Goal: Task Accomplishment & Management: Manage account settings

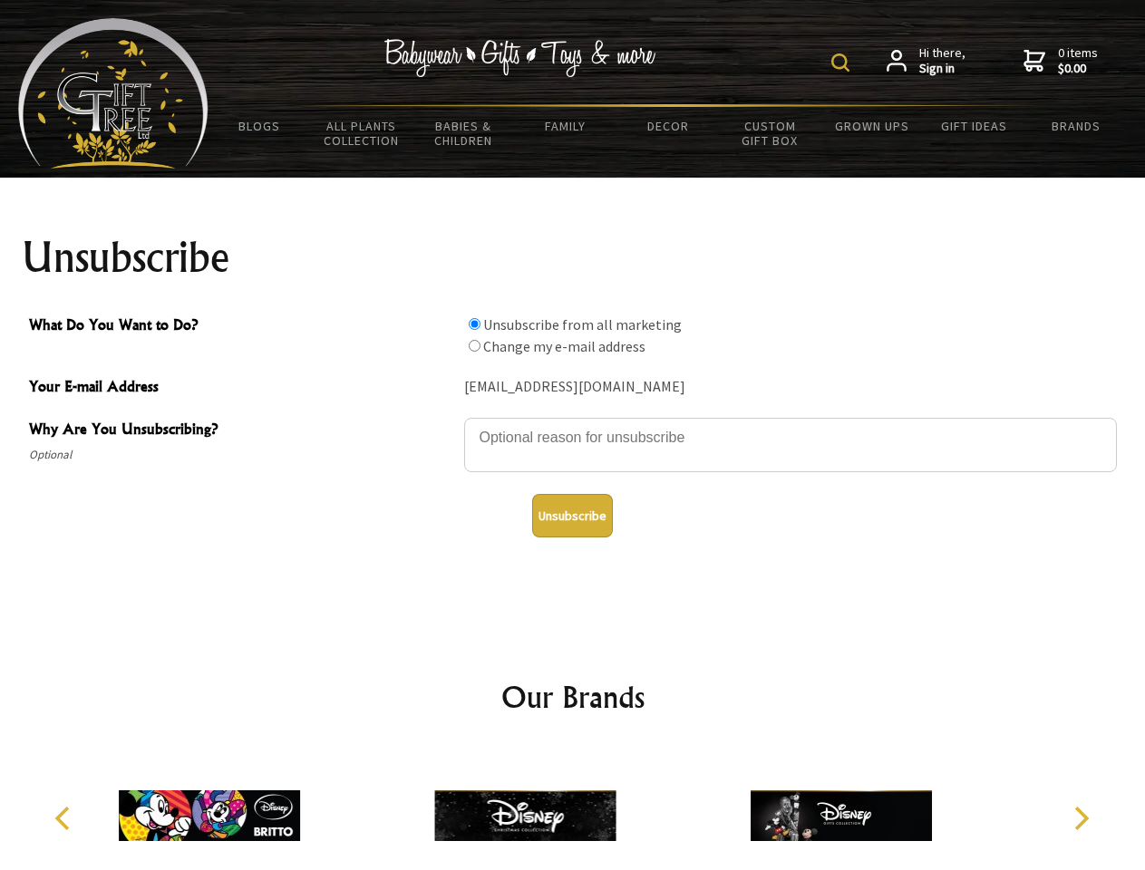
click at [843, 63] on img at bounding box center [840, 62] width 18 height 18
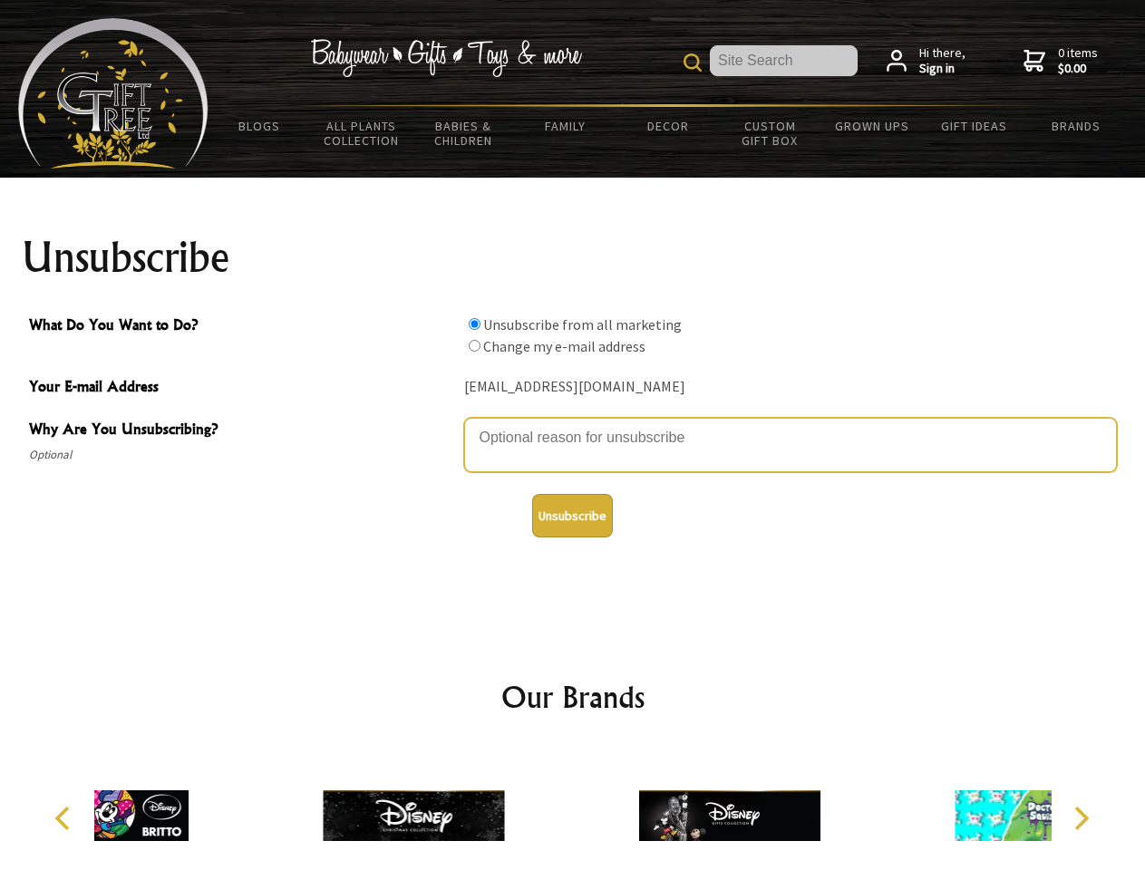
click at [573, 424] on textarea "Why Are You Unsubscribing?" at bounding box center [790, 445] width 653 height 54
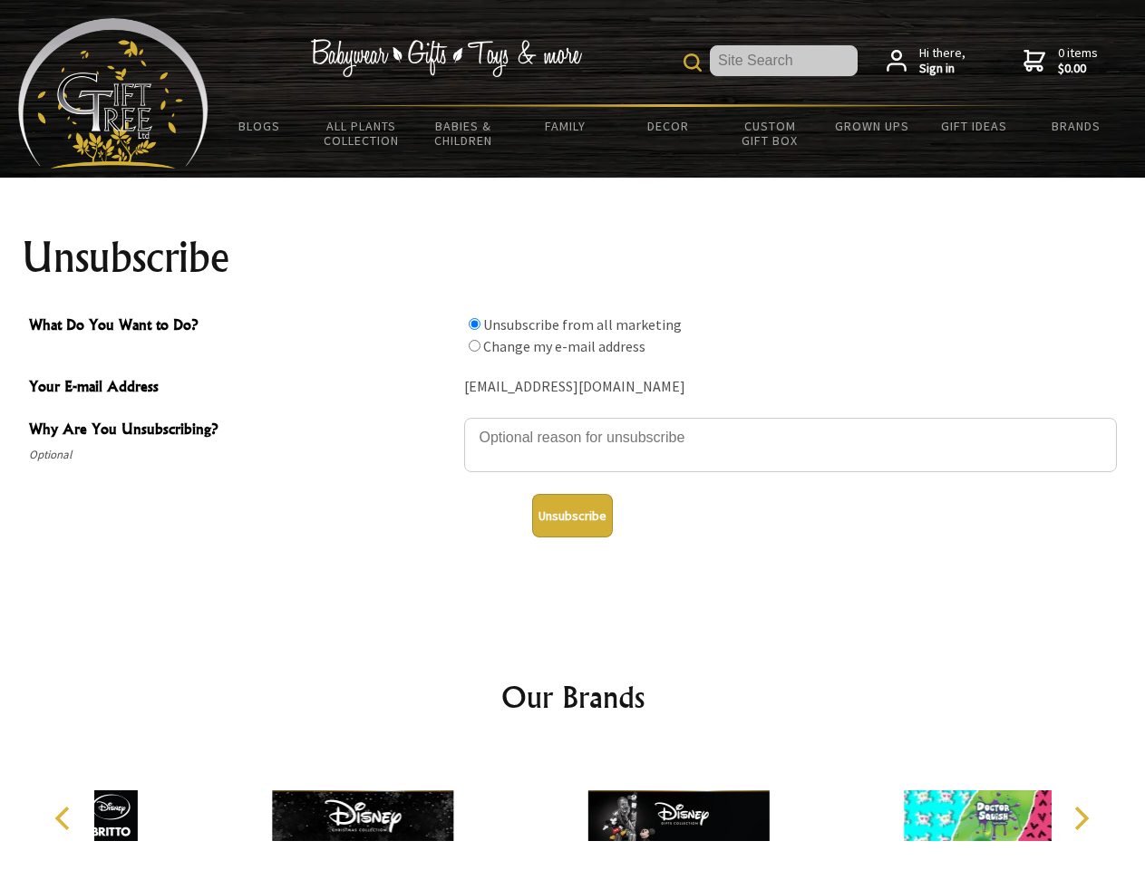
click at [474, 324] on input "What Do You Want to Do?" at bounding box center [475, 324] width 12 height 12
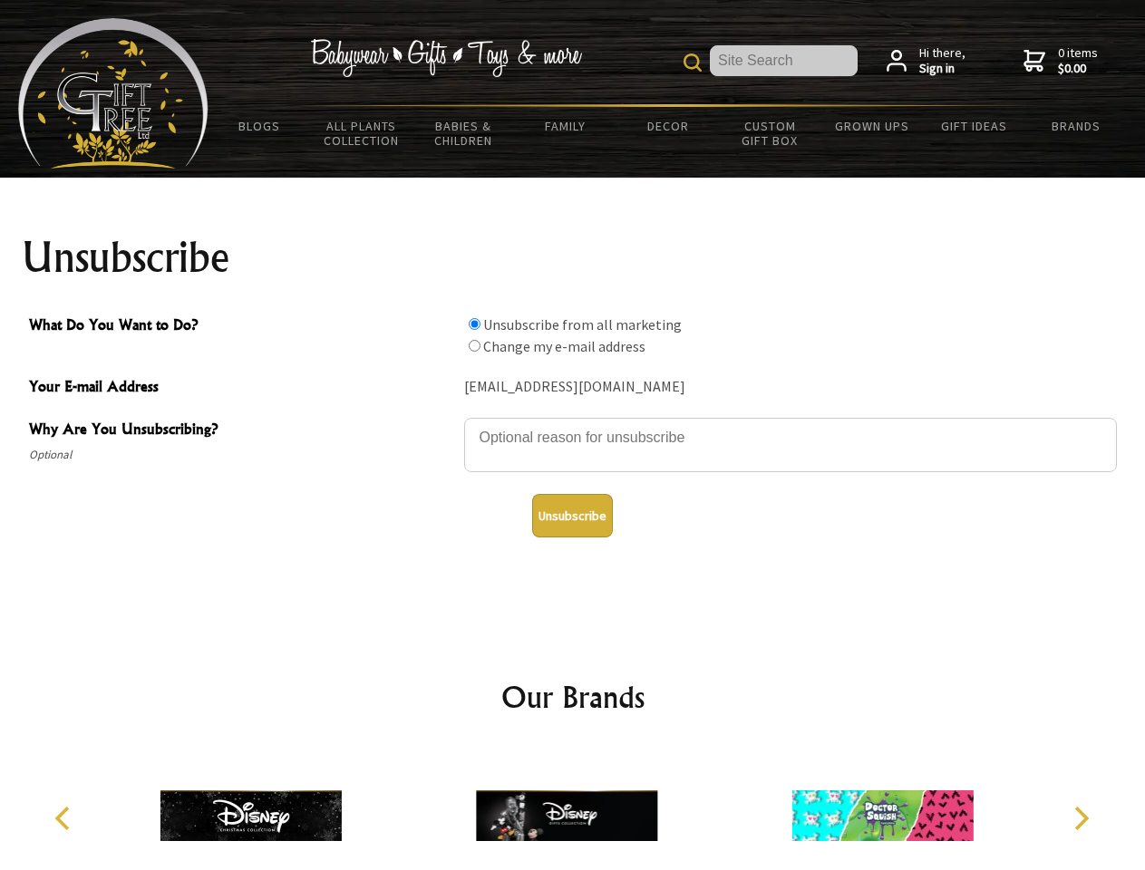
click at [474, 345] on input "What Do You Want to Do?" at bounding box center [475, 346] width 12 height 12
radio input "true"
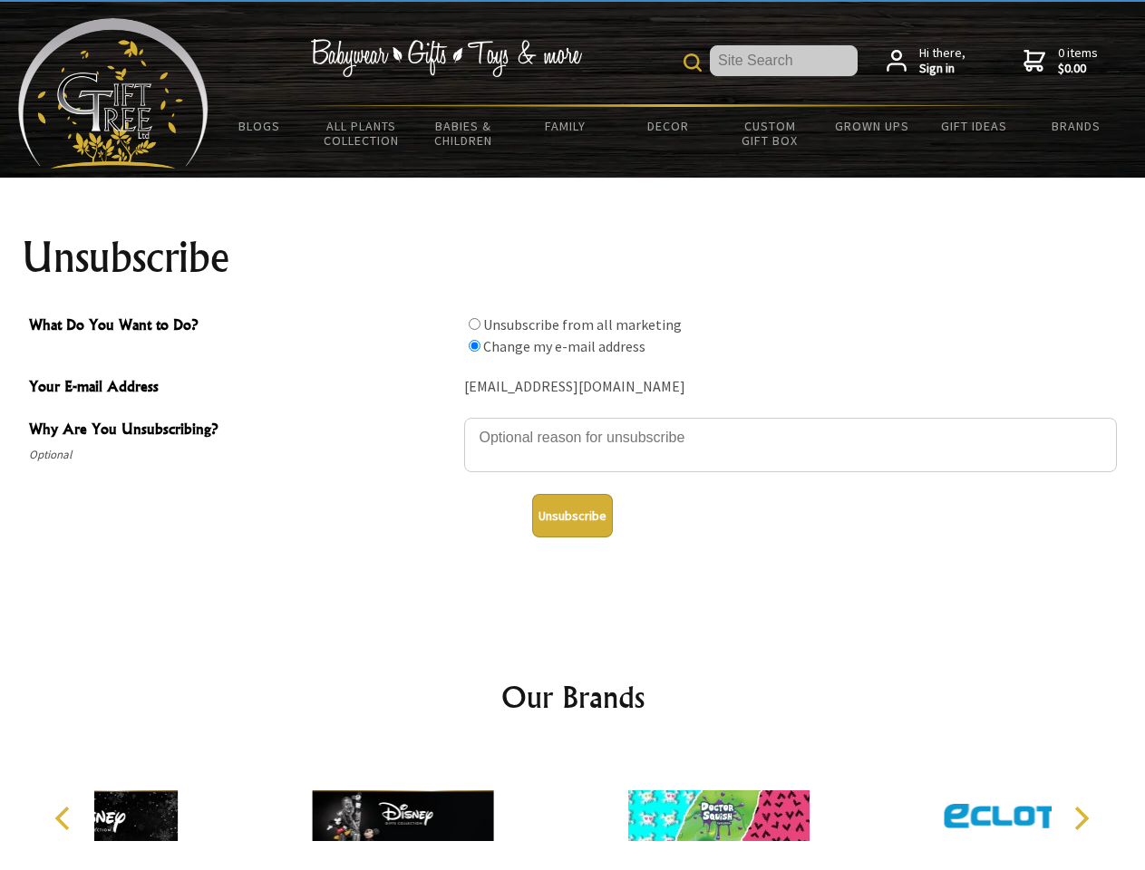
click at [572, 516] on button "Unsubscribe" at bounding box center [572, 516] width 81 height 44
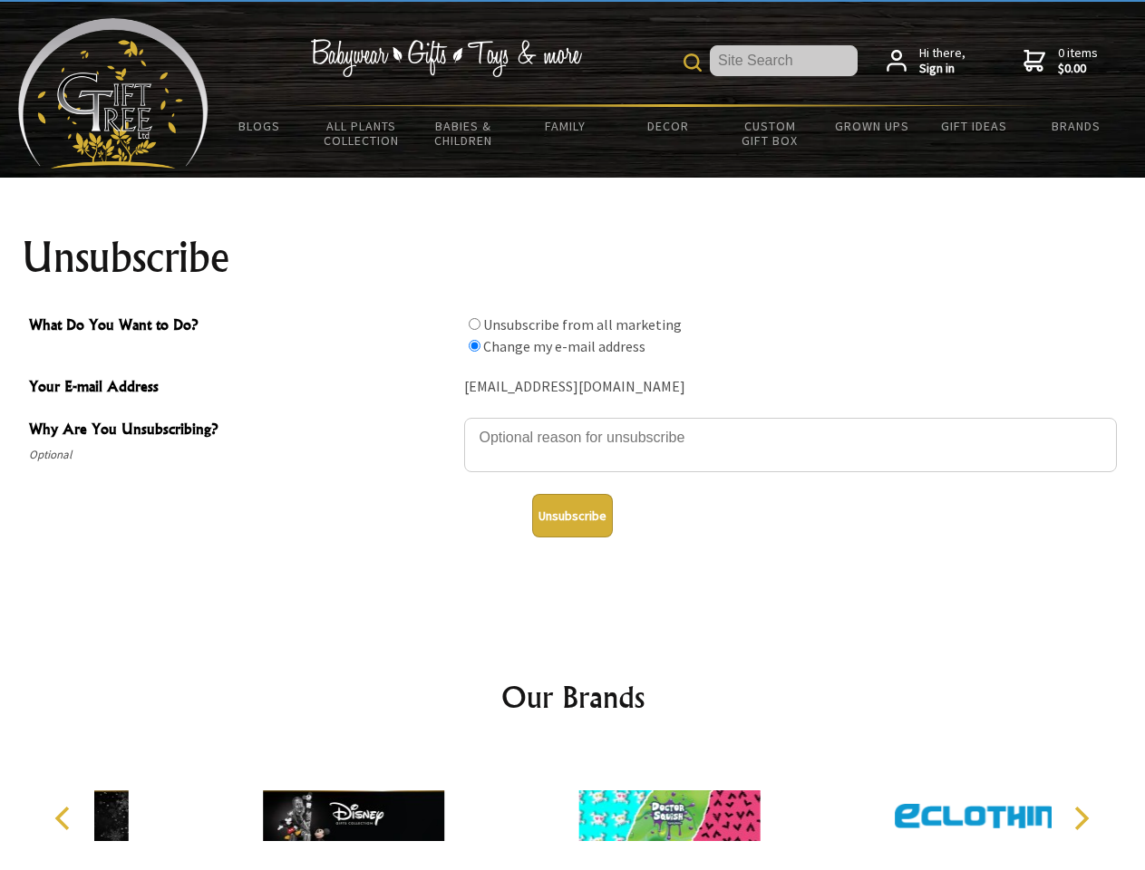
click at [65, 818] on icon "Previous" at bounding box center [65, 819] width 24 height 24
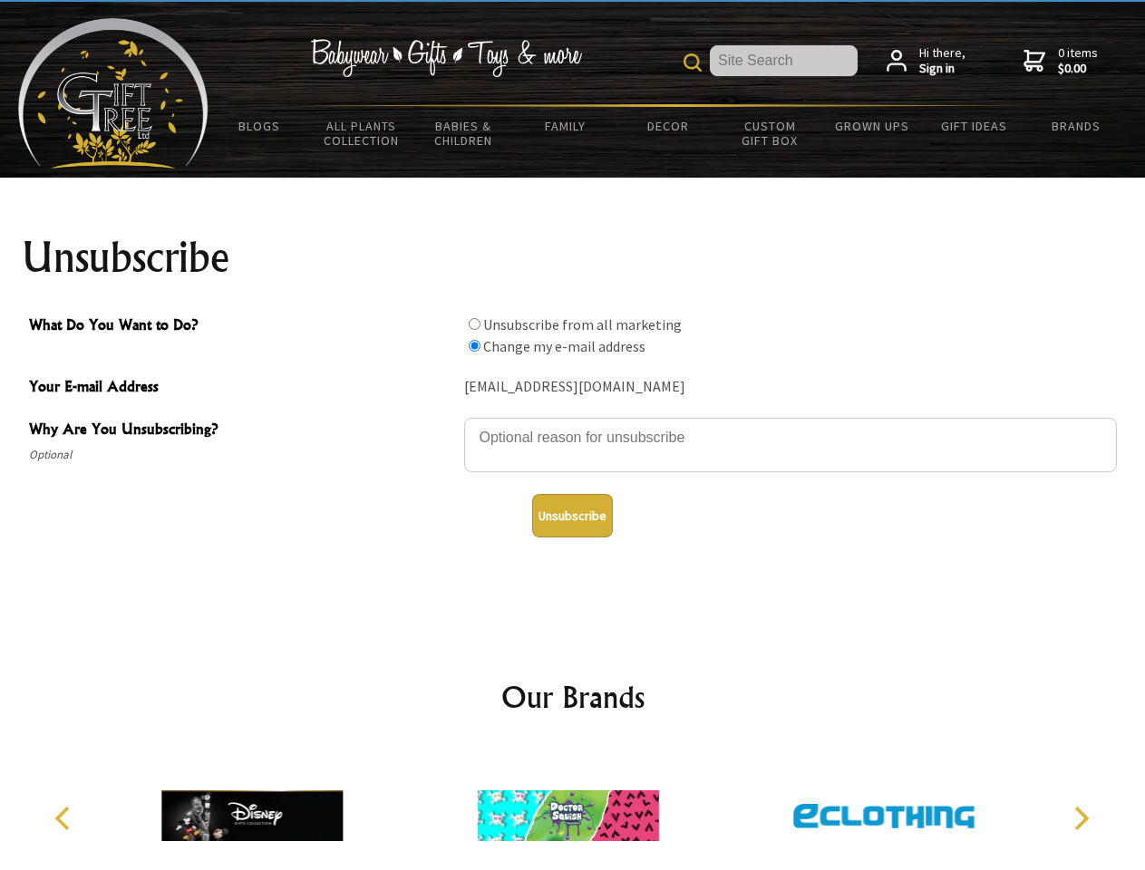
click at [1080, 818] on icon "Next" at bounding box center [1080, 819] width 24 height 24
